Goal: Transaction & Acquisition: Book appointment/travel/reservation

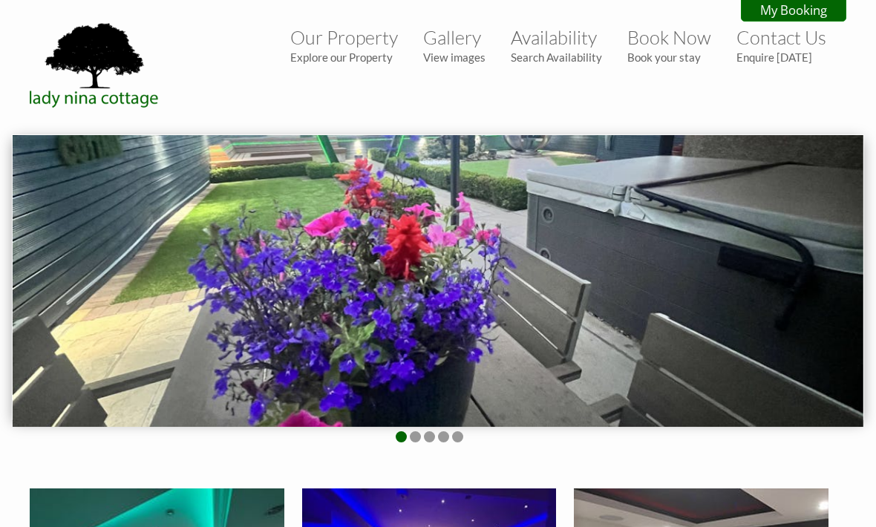
click at [535, 41] on link "Availability Search Availability" at bounding box center [556, 45] width 91 height 38
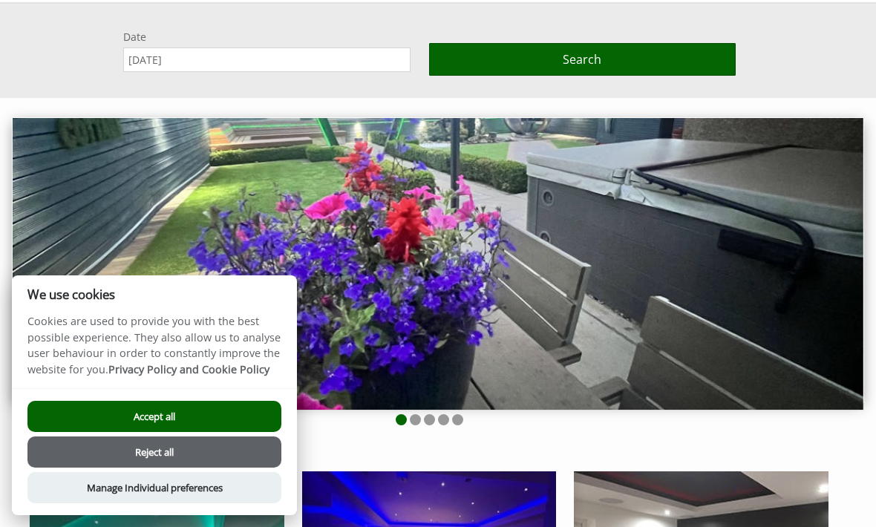
scroll to position [134, 0]
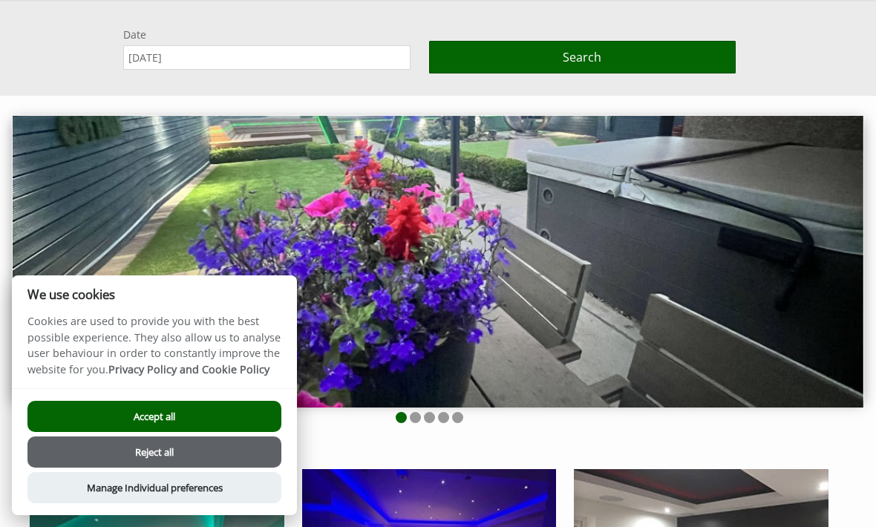
click at [237, 460] on button "Reject all" at bounding box center [154, 452] width 254 height 31
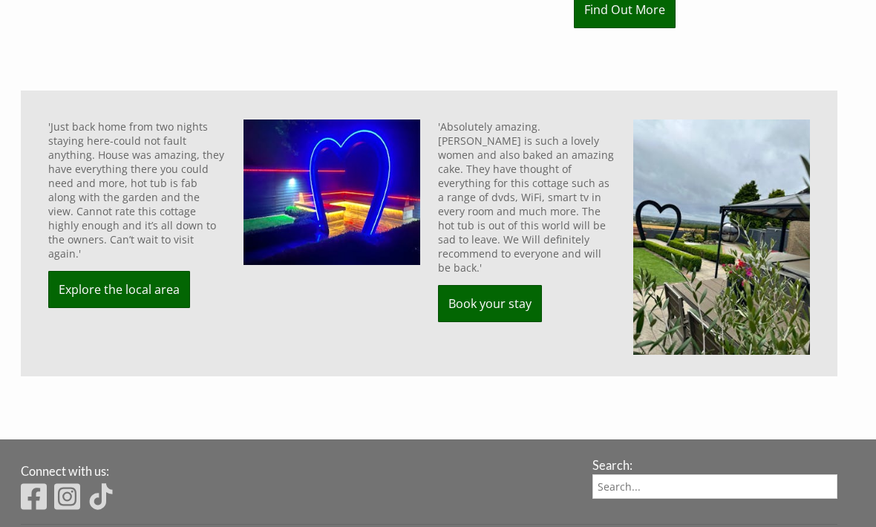
scroll to position [858, 0]
click at [509, 286] on link "Book your stay" at bounding box center [490, 304] width 104 height 37
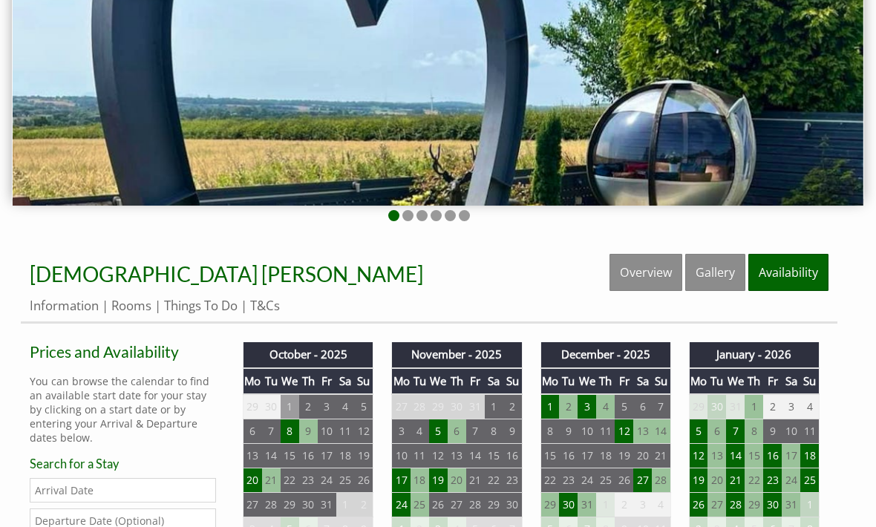
scroll to position [221, 0]
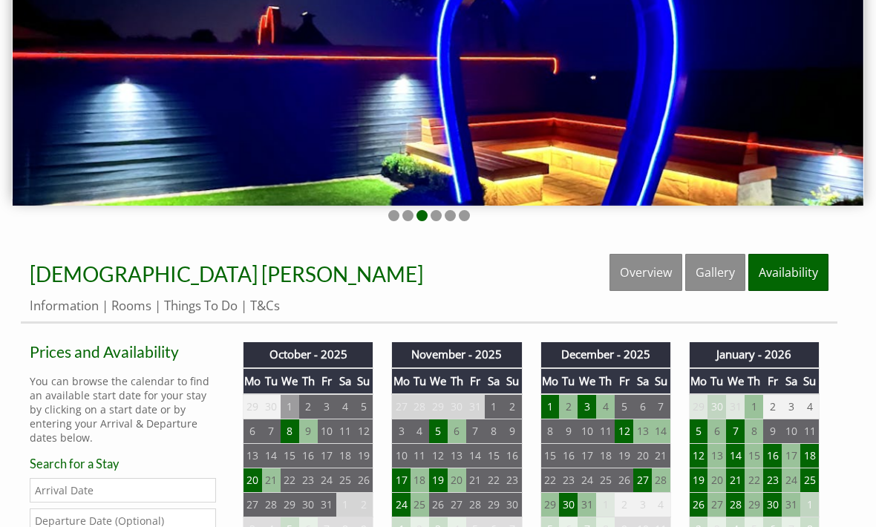
click at [402, 486] on td "17" at bounding box center [401, 481] width 19 height 25
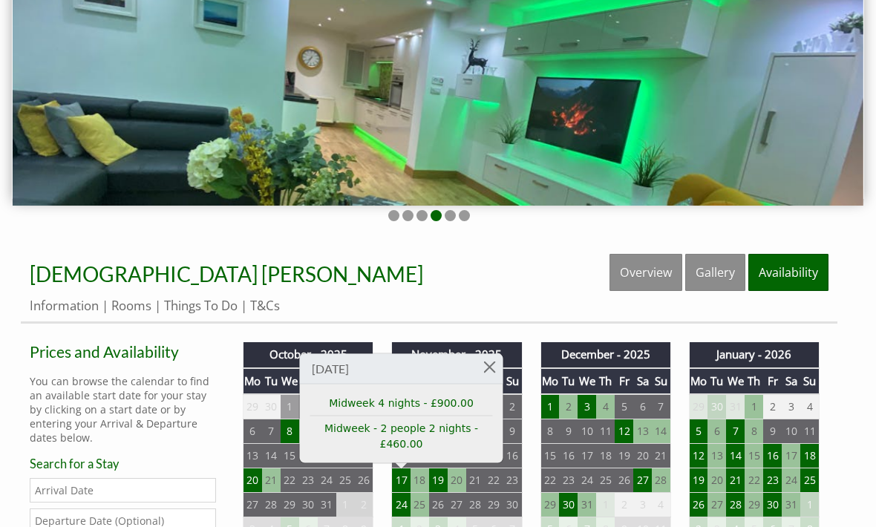
click at [415, 442] on link "Midweek - 2 people 2 nights - £460.00" at bounding box center [401, 436] width 183 height 31
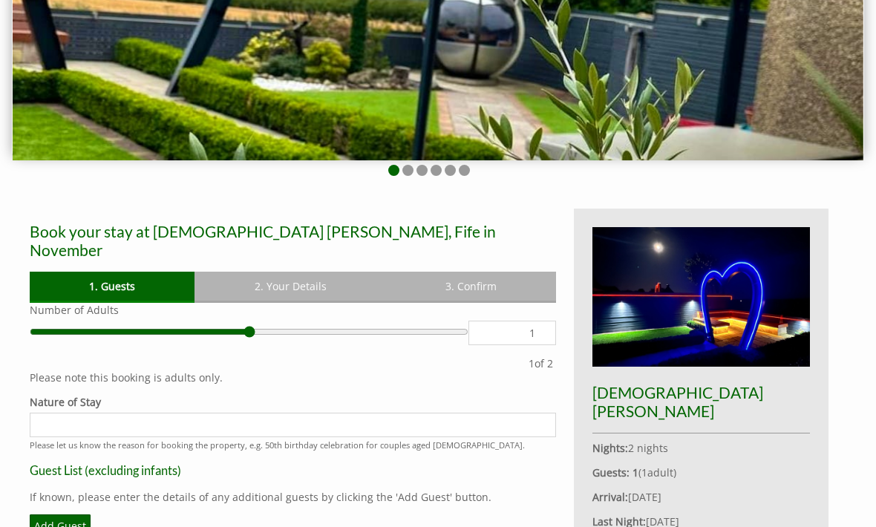
scroll to position [265, 0]
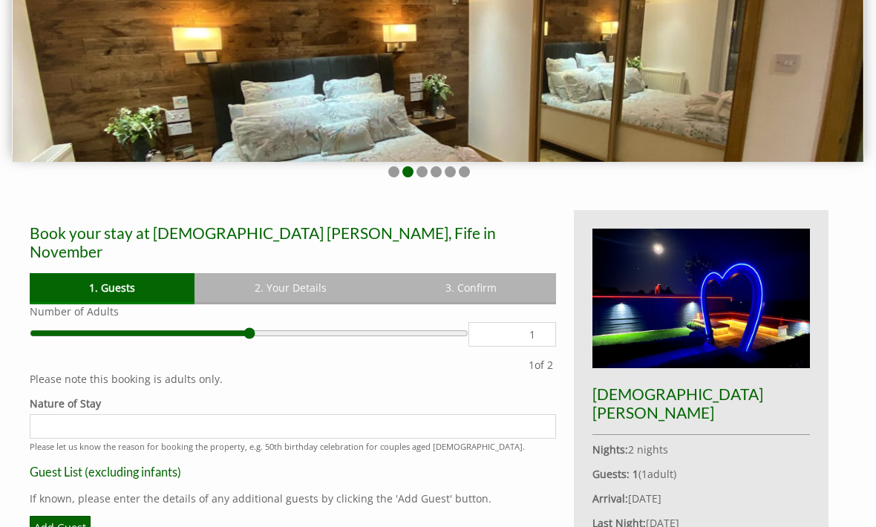
click at [675, 471] on div "Lady Nina Cottage Nights: 2 nights Guests: 1 ( 1 adult s 0 child ren 0 infant s…" at bounding box center [701, 428] width 255 height 436
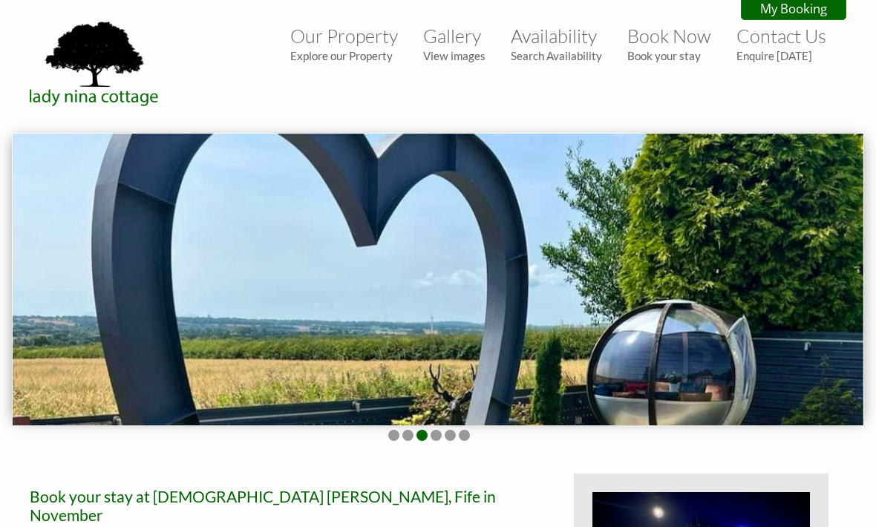
scroll to position [0, 0]
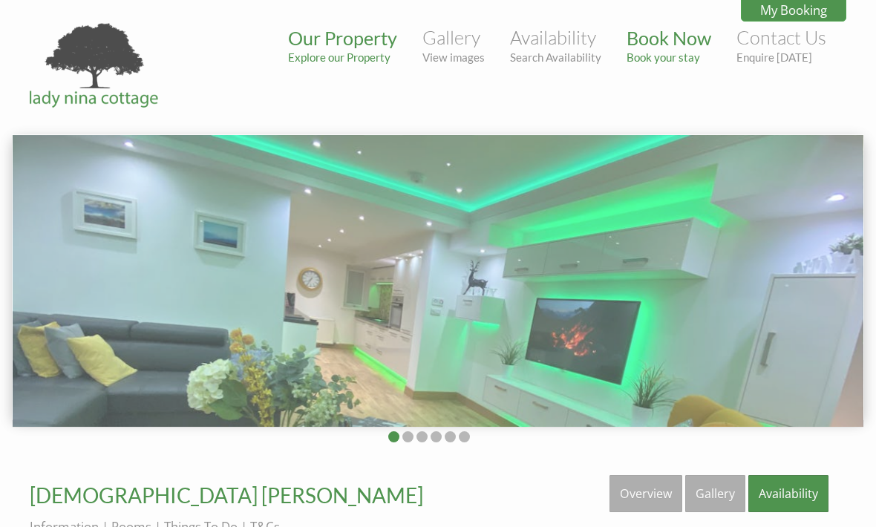
scroll to position [221, 0]
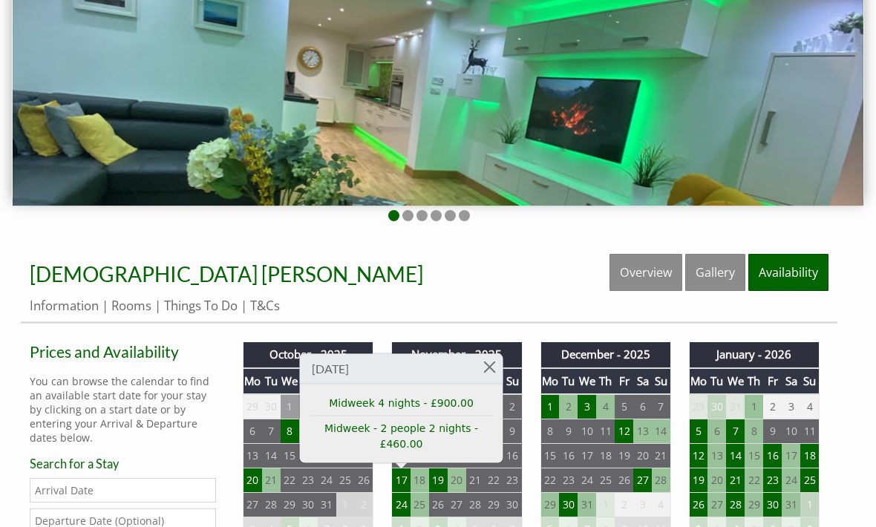
click at [495, 368] on link at bounding box center [490, 367] width 26 height 26
click at [491, 368] on link at bounding box center [490, 367] width 26 height 26
click at [489, 352] on th "November - 2025" at bounding box center [457, 354] width 130 height 25
click at [493, 380] on link at bounding box center [490, 367] width 26 height 26
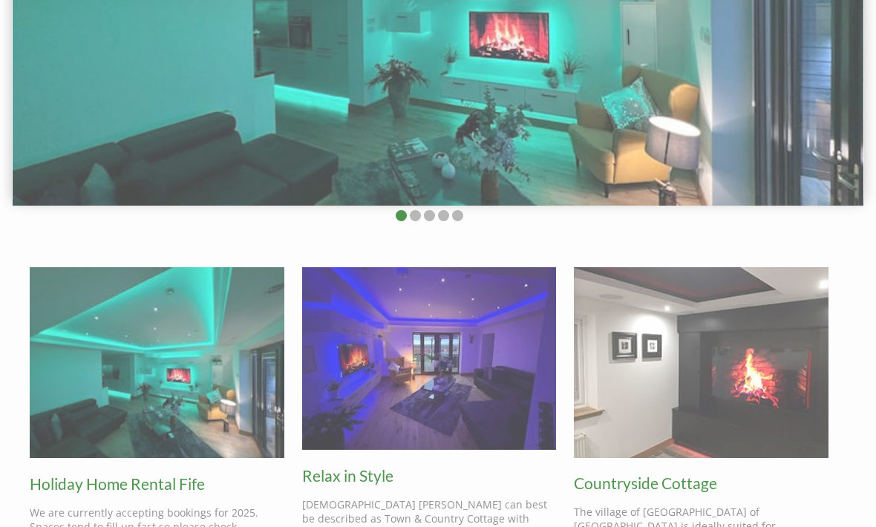
scroll to position [859, 0]
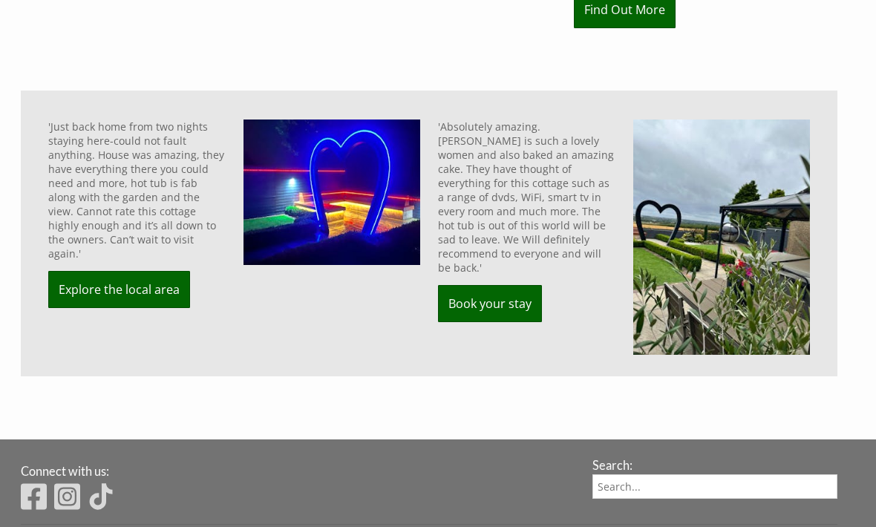
click at [497, 285] on link "Book your stay" at bounding box center [490, 303] width 104 height 37
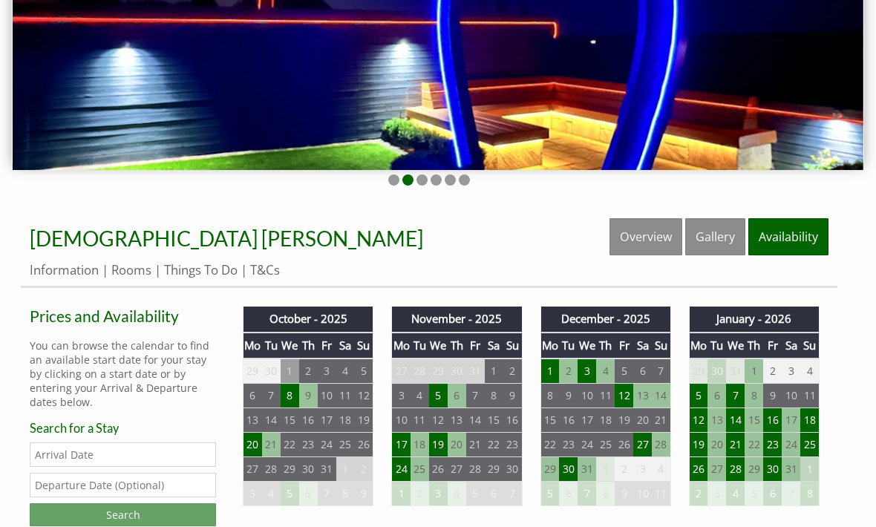
scroll to position [257, 0]
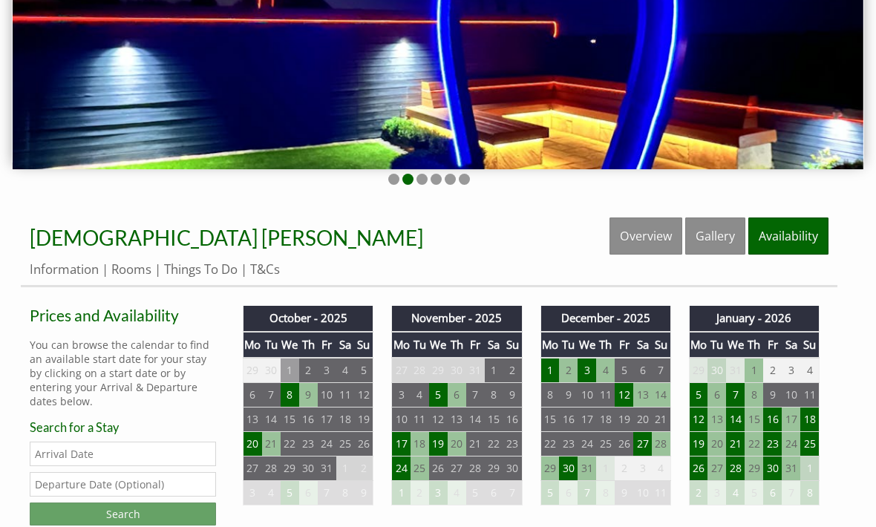
click at [253, 450] on td "20" at bounding box center [253, 445] width 19 height 25
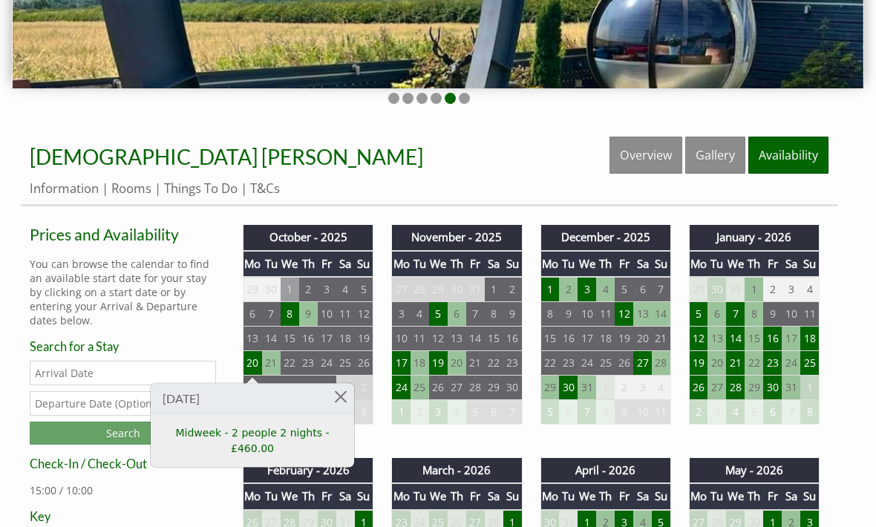
scroll to position [342, 0]
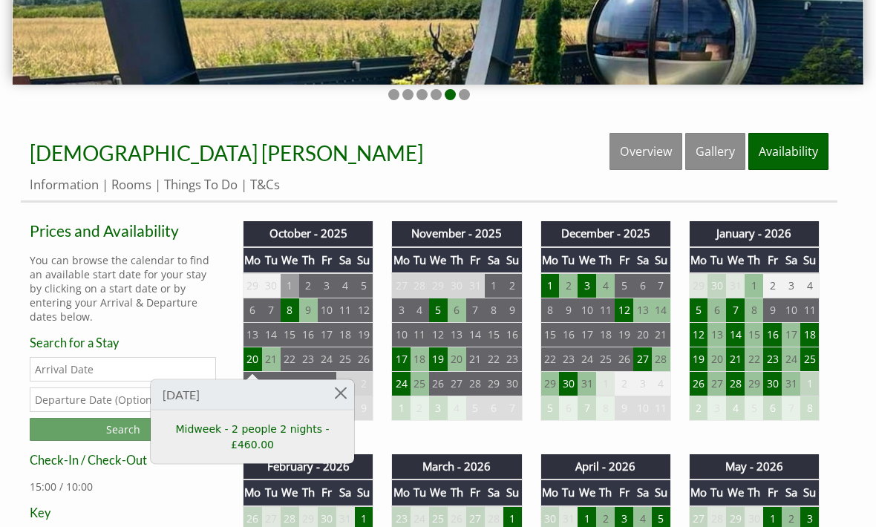
click at [106, 371] on input "Date" at bounding box center [123, 369] width 186 height 25
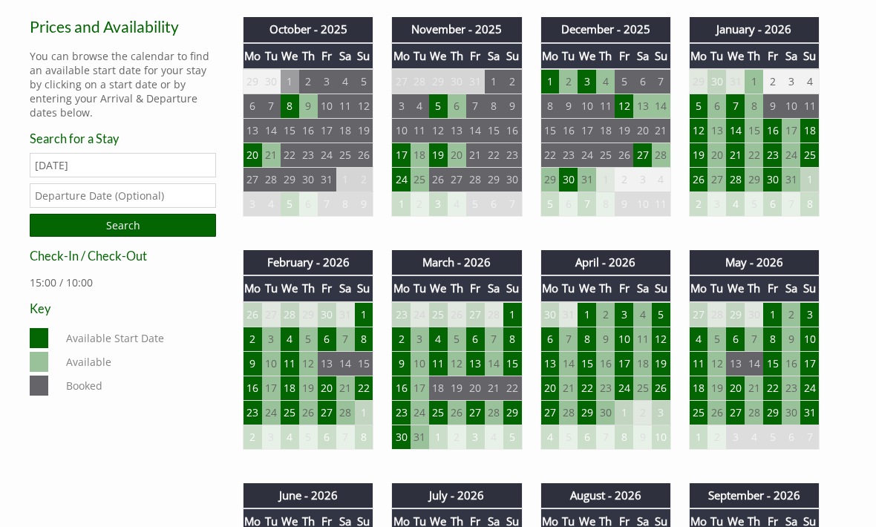
scroll to position [550, 0]
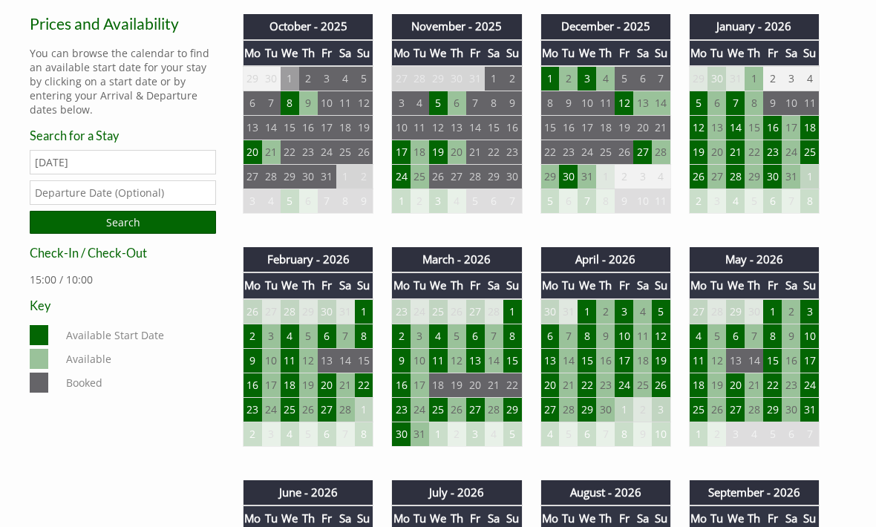
click at [114, 155] on input "11/10/2025" at bounding box center [123, 162] width 186 height 25
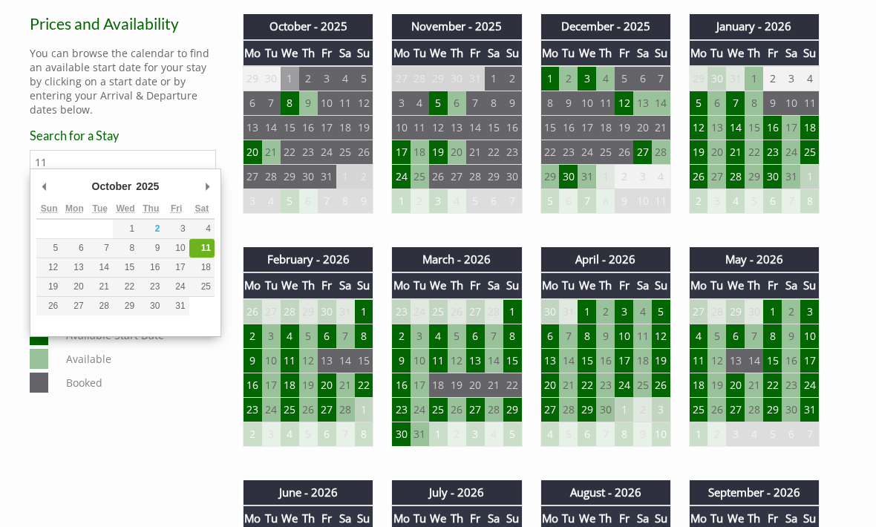
type input "1"
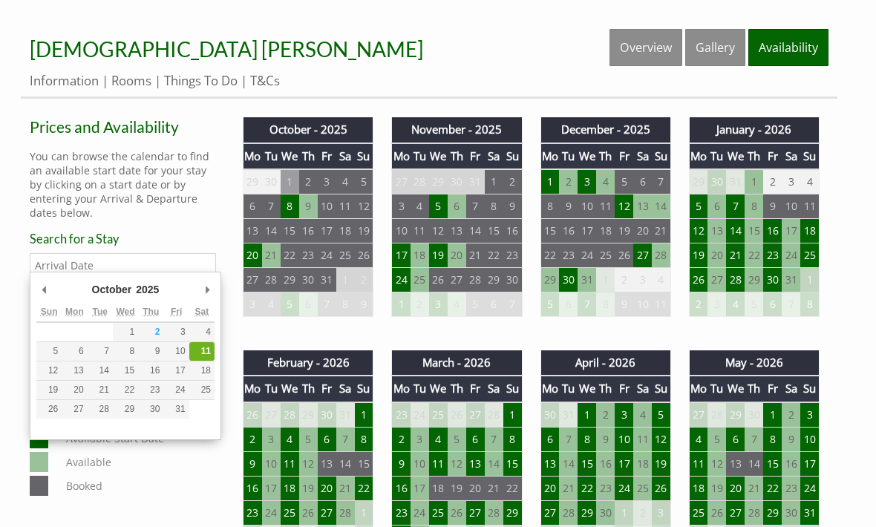
scroll to position [445, 0]
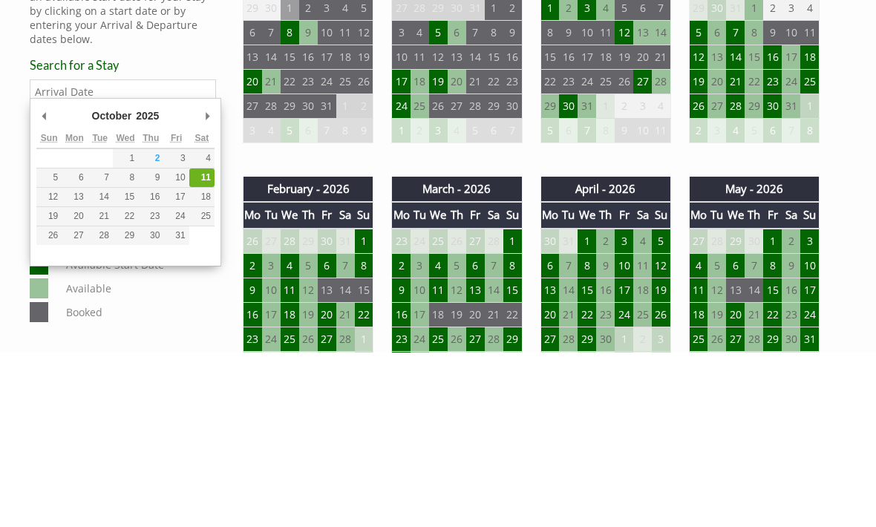
type input "20/10/2025"
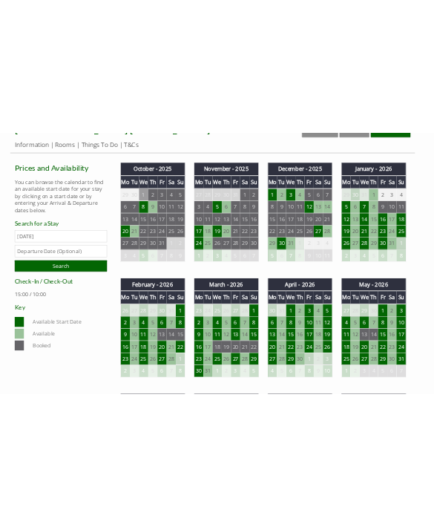
scroll to position [493, 0]
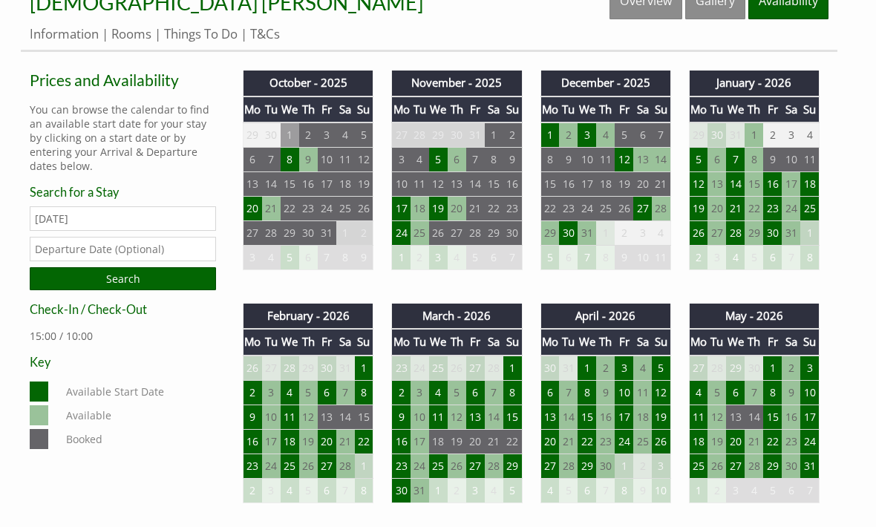
click at [296, 210] on td "22" at bounding box center [290, 209] width 19 height 25
